Goal: Navigation & Orientation: Find specific page/section

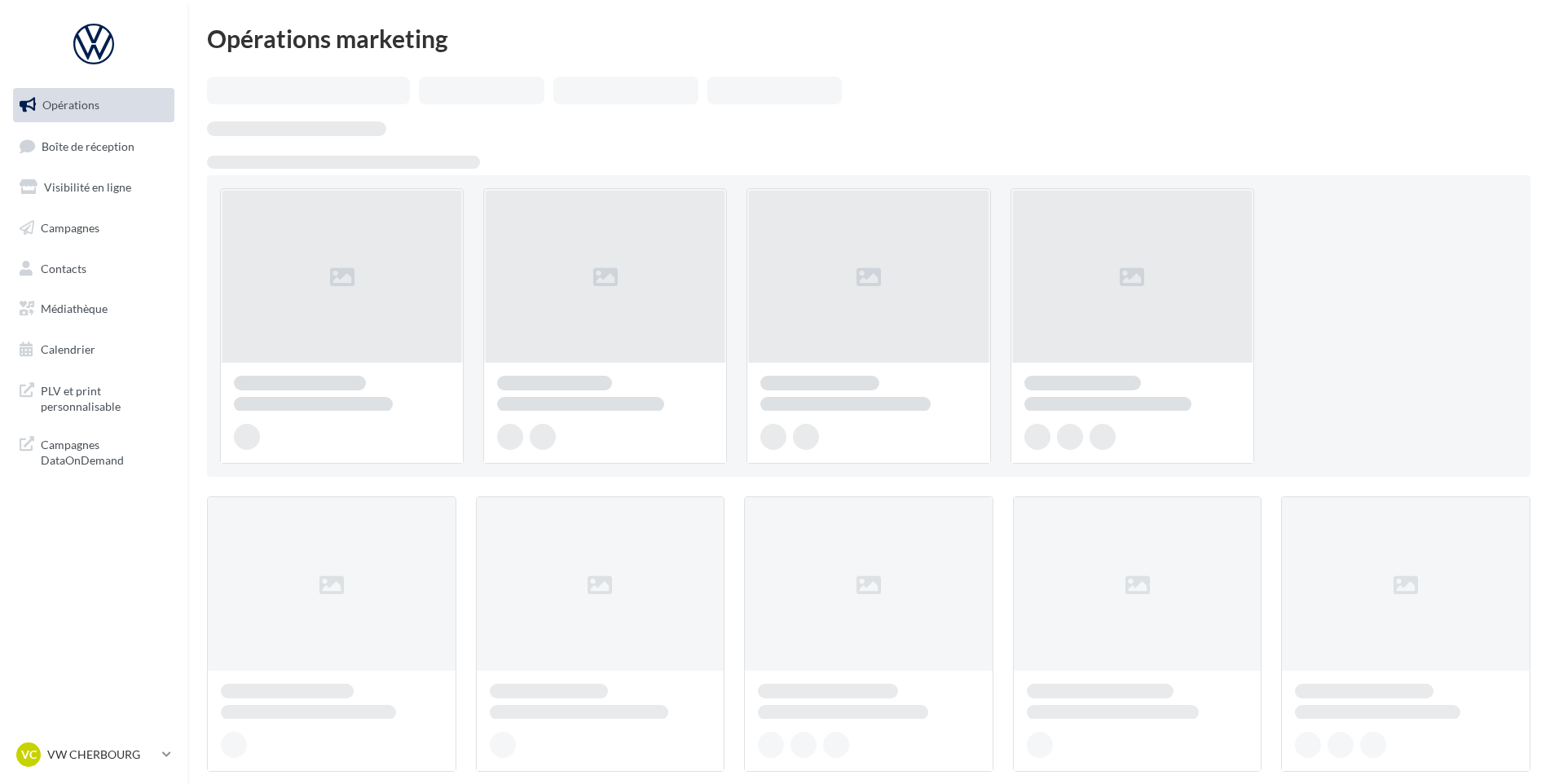
click at [147, 147] on link "Boîte de réception" at bounding box center [93, 146] width 168 height 35
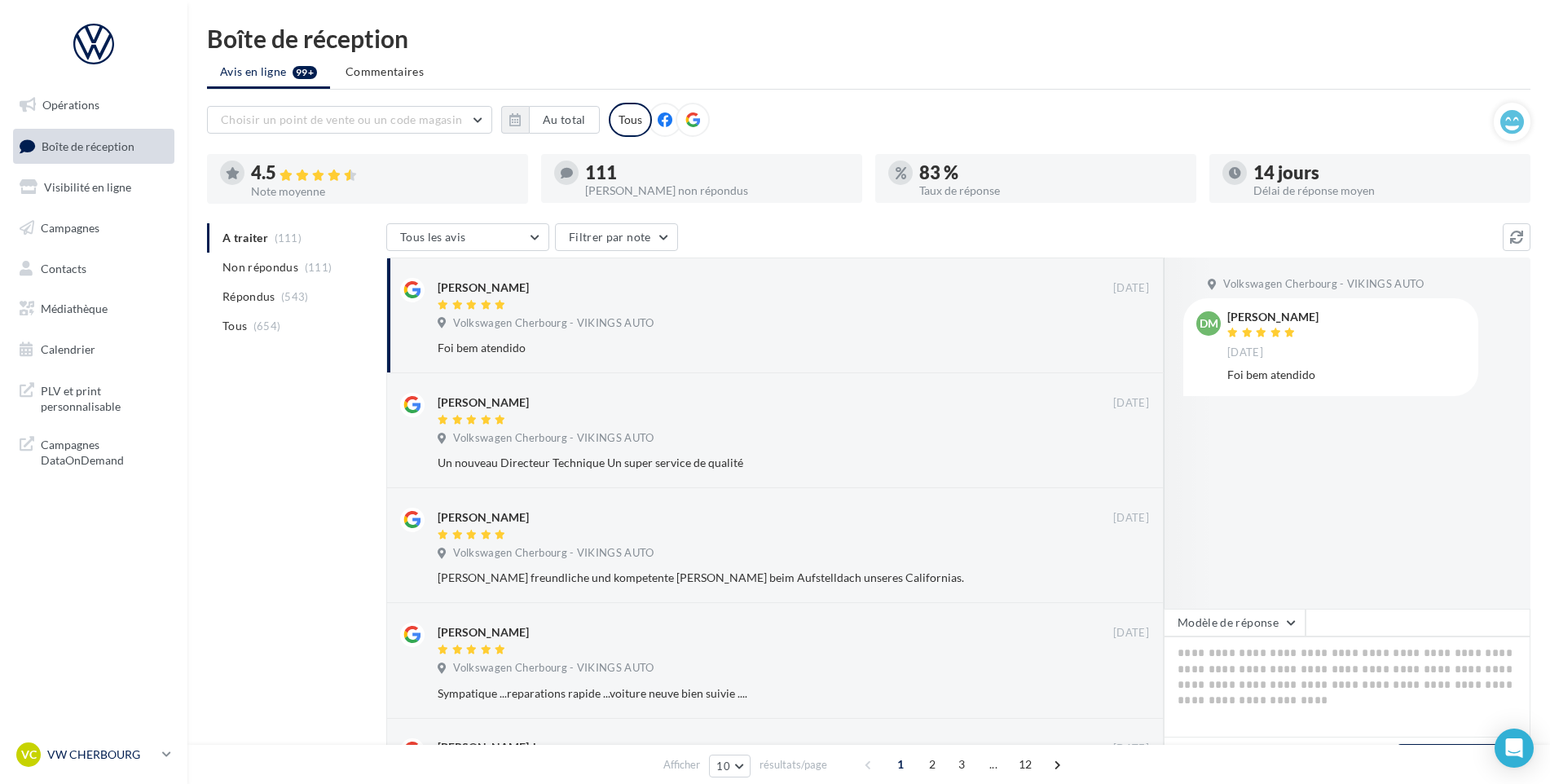
click at [122, 750] on p "VW CHERBOURG" at bounding box center [101, 754] width 108 height 16
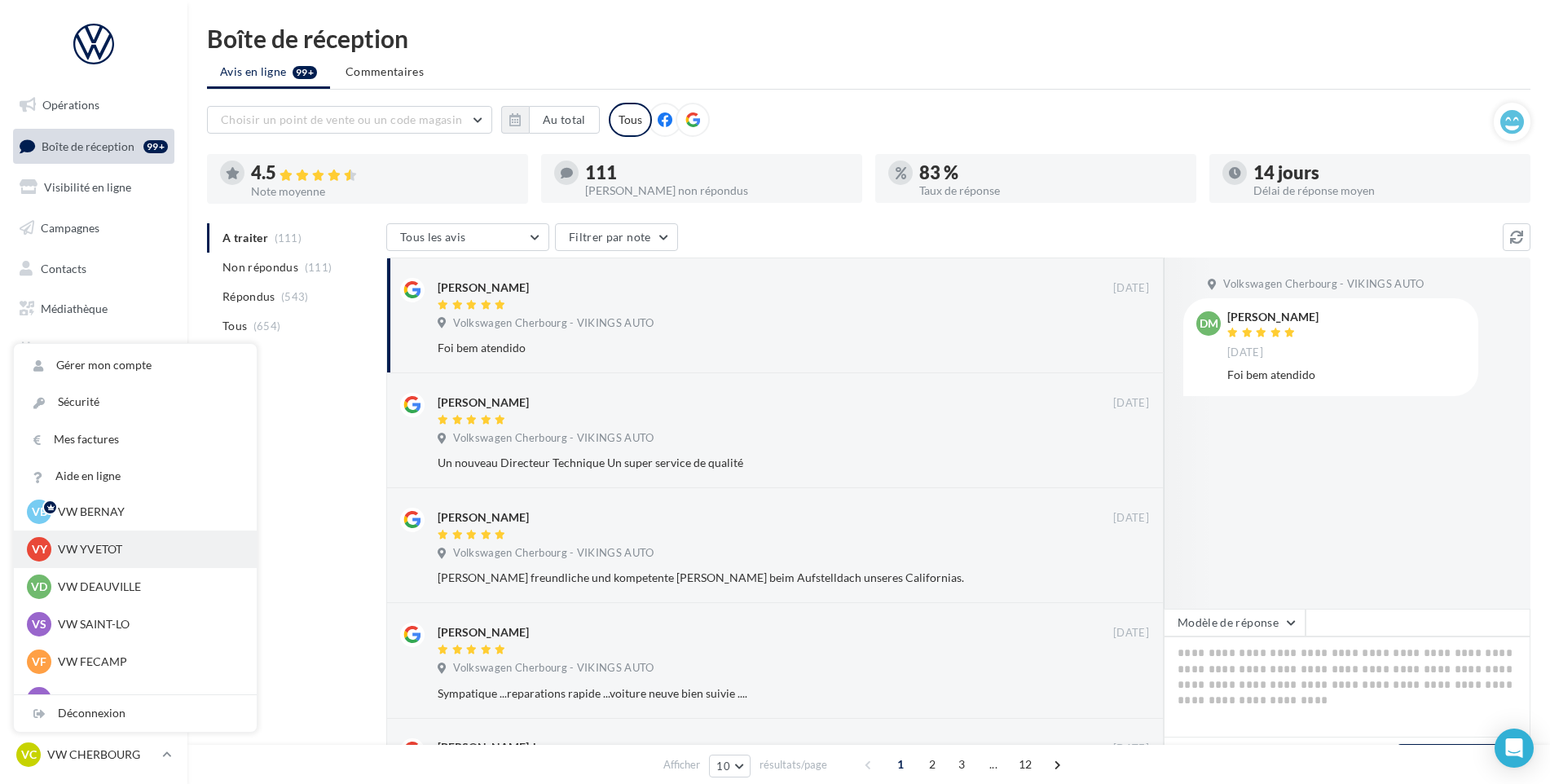
scroll to position [163, 0]
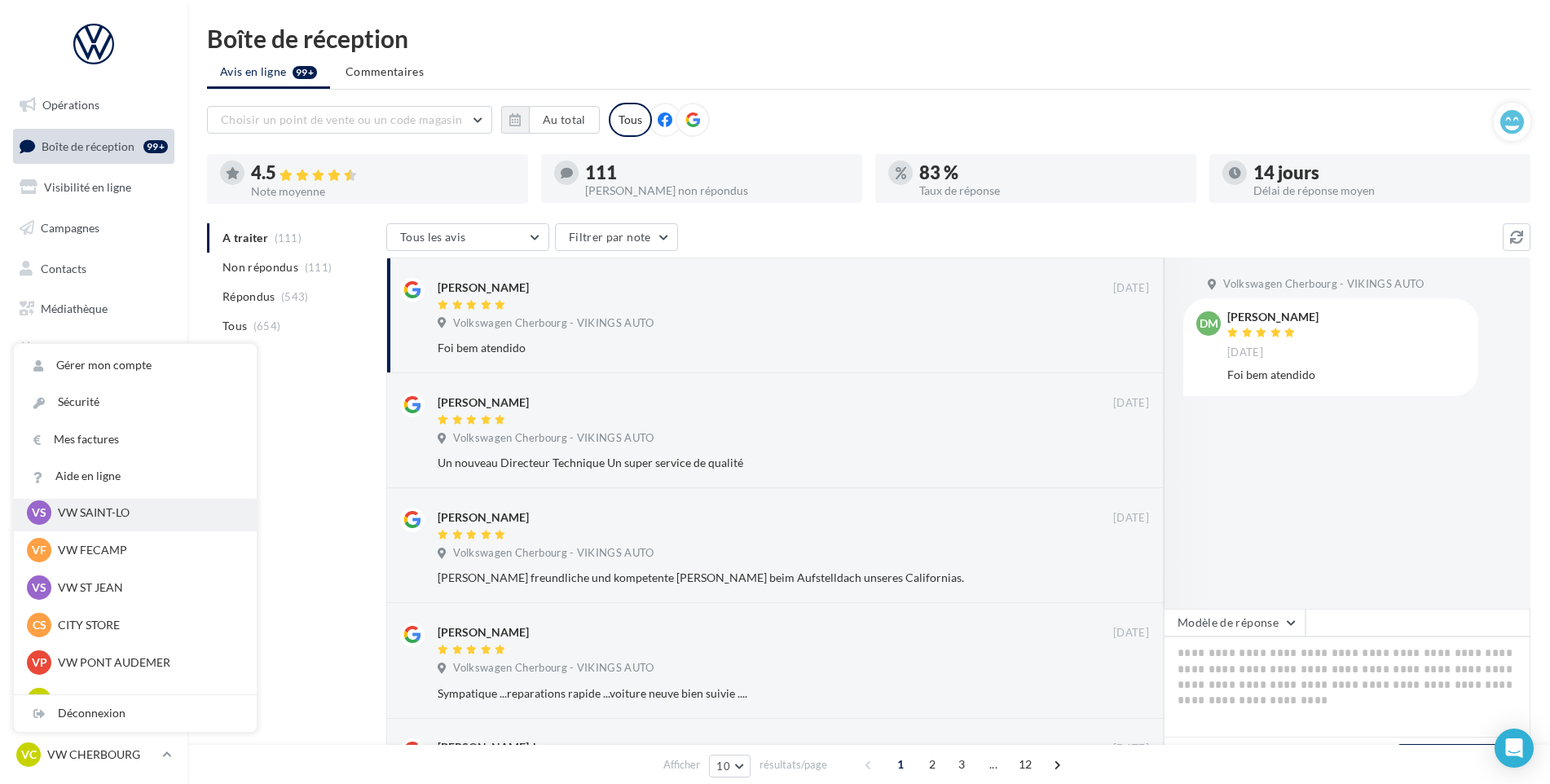
click at [119, 525] on div "VS VW SAINT-LO vw-stlo-vau" at bounding box center [134, 512] width 243 height 37
click at [119, 518] on p "VW SAINT-LO" at bounding box center [147, 512] width 179 height 16
